Goal: Information Seeking & Learning: Check status

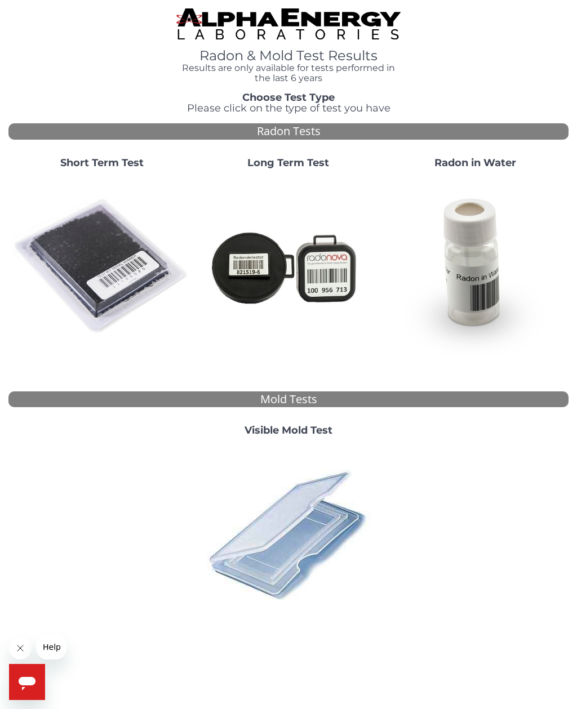
click at [317, 516] on img at bounding box center [287, 533] width 177 height 177
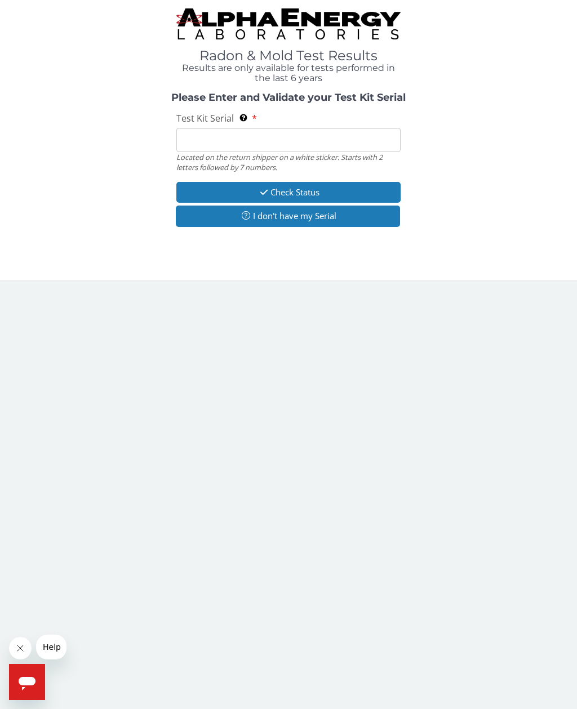
click at [230, 137] on input "Test Kit Serial Located on the return shipper on a white sticker. Starts with 2…" at bounding box center [288, 140] width 224 height 24
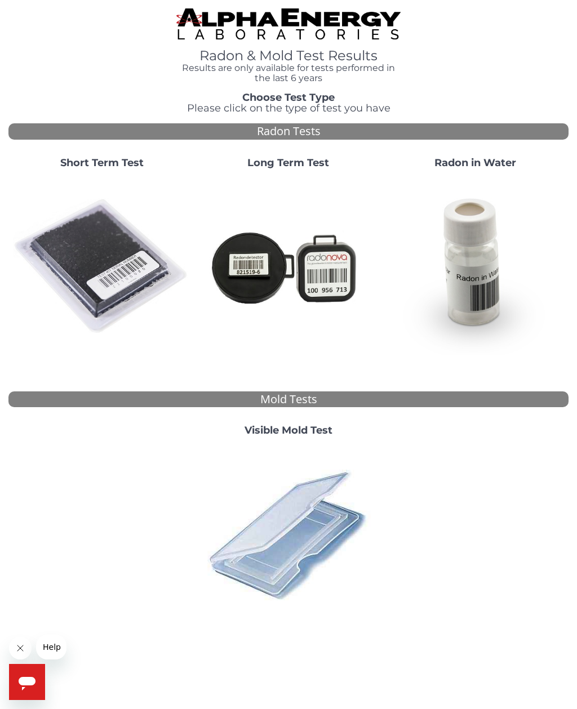
click at [310, 521] on img at bounding box center [287, 533] width 177 height 177
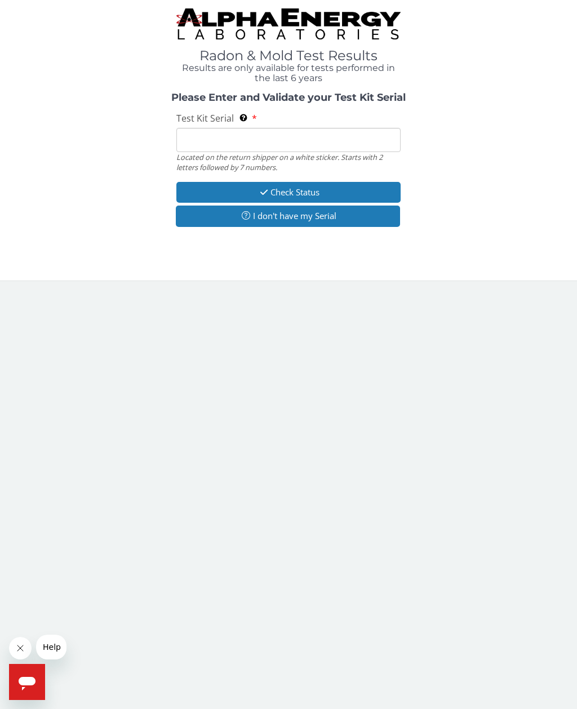
click at [210, 139] on input "Test Kit Serial Located on the return shipper on a white sticker. Starts with 2…" at bounding box center [288, 140] width 224 height 24
click at [208, 139] on input "Test Kit Serial Located on the return shipper on a white sticker. Starts with 2…" at bounding box center [288, 140] width 224 height 24
paste input "25-200067"
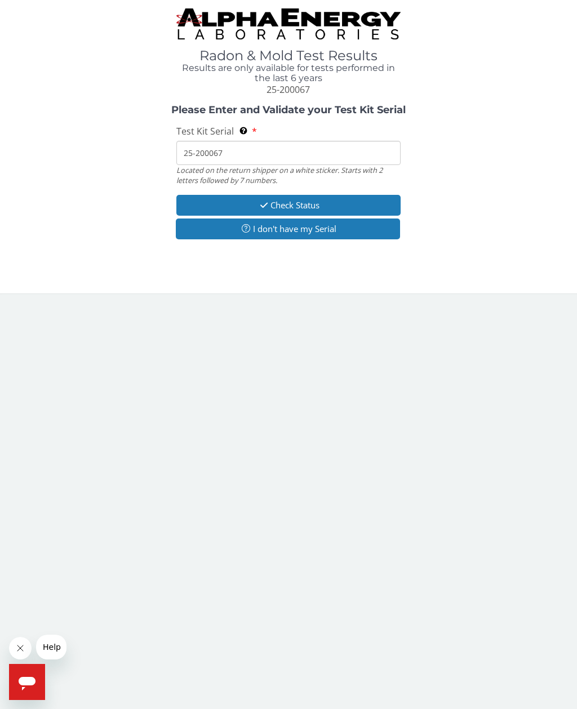
click at [314, 202] on button "Check Status" at bounding box center [288, 205] width 224 height 21
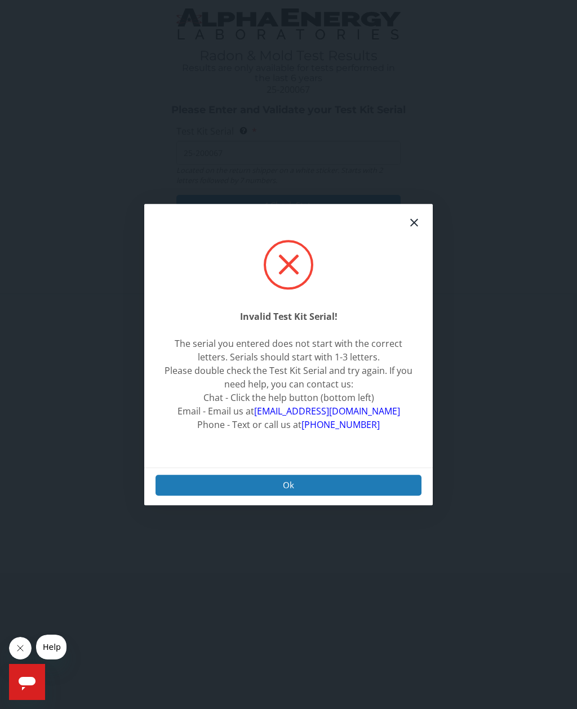
click at [416, 229] on icon at bounding box center [414, 223] width 14 height 14
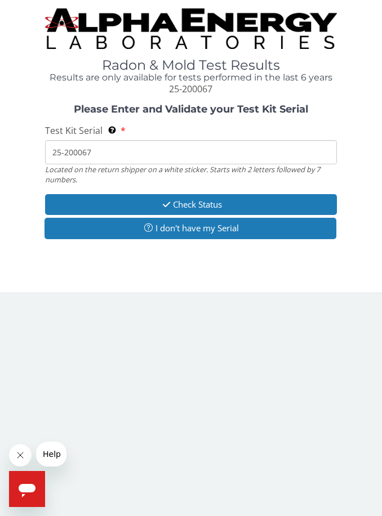
click at [256, 146] on input "25-200067" at bounding box center [191, 152] width 292 height 24
click at [279, 220] on button "I don't have my Serial" at bounding box center [190, 228] width 292 height 21
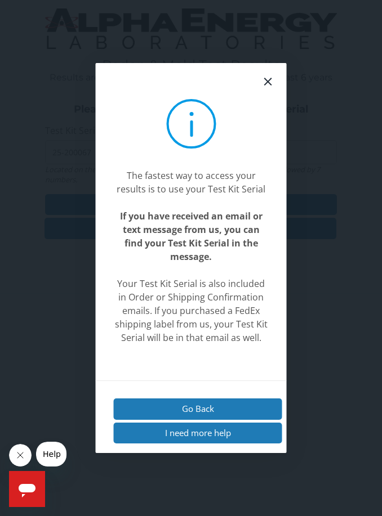
click at [287, 96] on div "The fastest way to access your results is to use your Test Kit Serial If you ha…" at bounding box center [191, 258] width 382 height 516
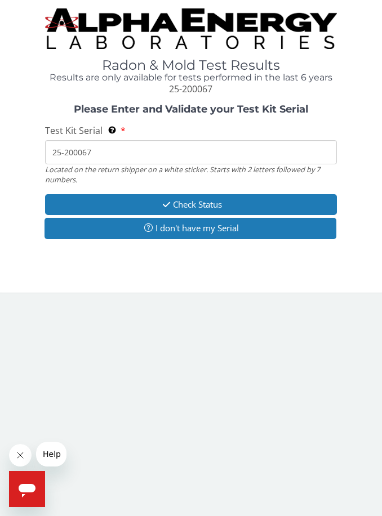
click at [227, 151] on input "25-200067" at bounding box center [191, 152] width 292 height 24
type input "2"
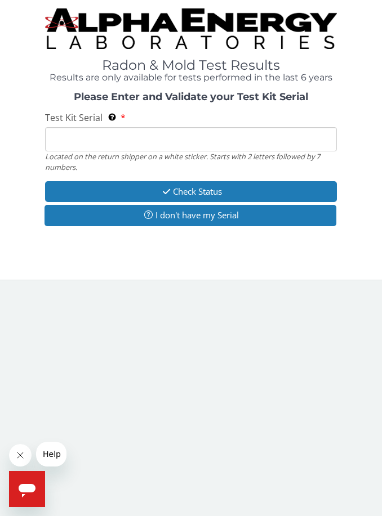
click at [203, 137] on input "Test Kit Serial Located on the return shipper on a white sticker. Starts with 2…" at bounding box center [191, 139] width 292 height 24
paste input "25-200067"
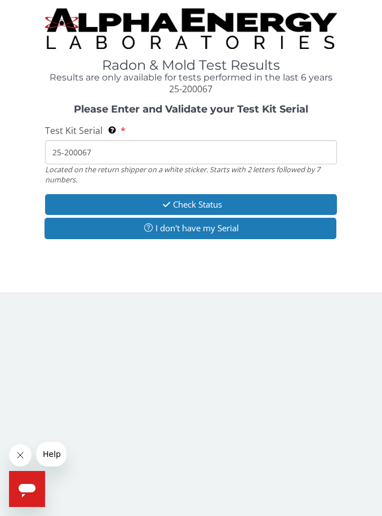
click at [70, 153] on input "25-200067" at bounding box center [191, 152] width 292 height 24
type input "25200067"
click at [284, 198] on button "Check Status" at bounding box center [191, 204] width 292 height 21
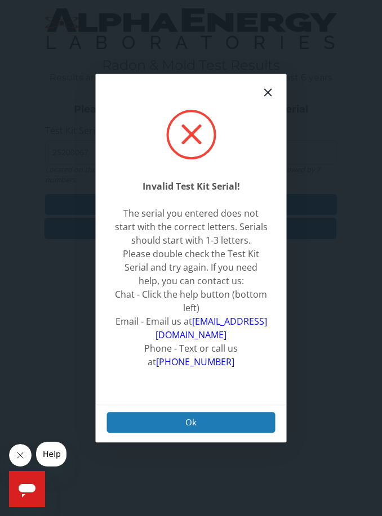
click at [269, 96] on icon at bounding box center [268, 92] width 8 height 8
